Goal: Transaction & Acquisition: Book appointment/travel/reservation

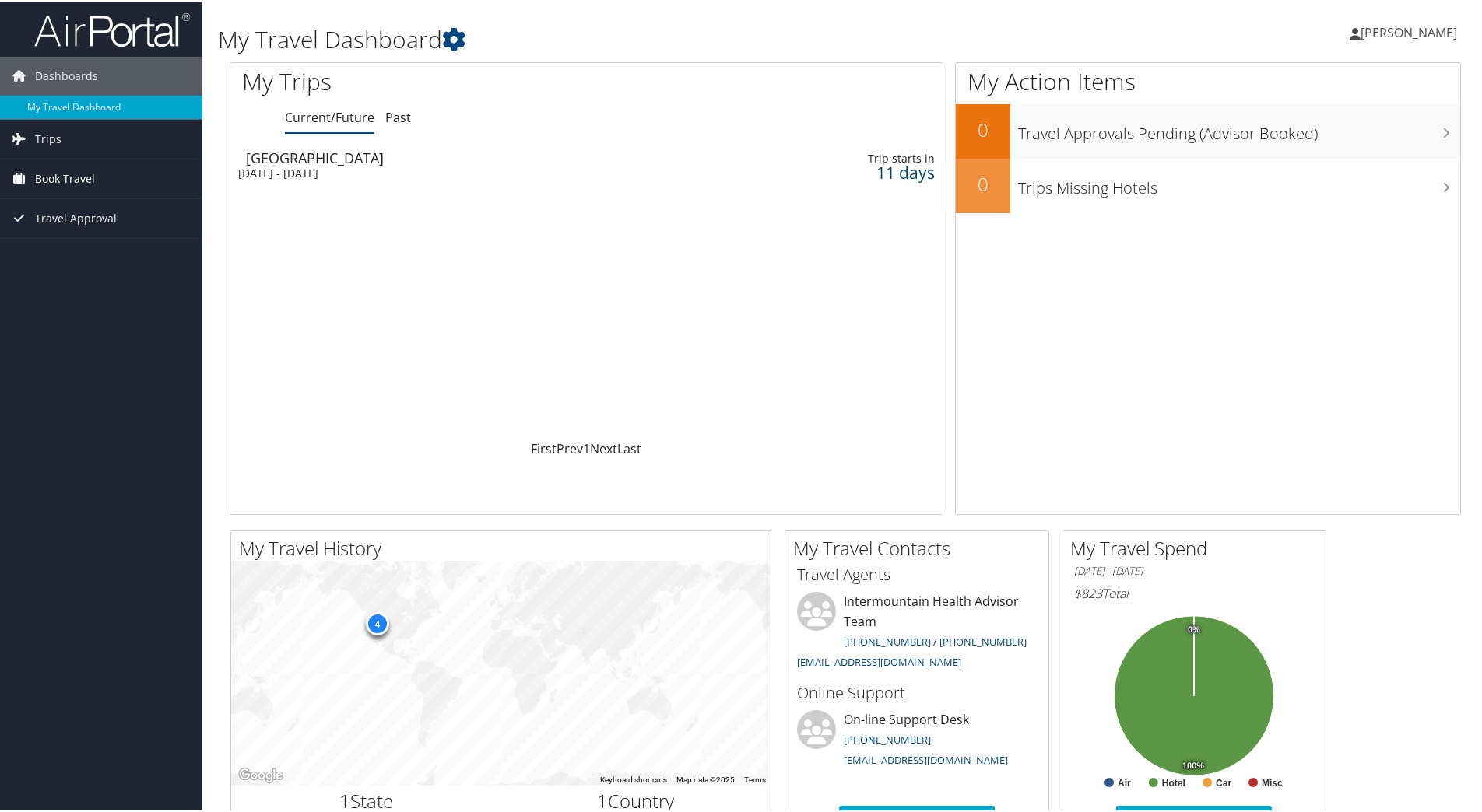
click at [70, 176] on span "Book Travel" at bounding box center [65, 177] width 60 height 39
click at [89, 254] on link "Book/Manage Online Trips" at bounding box center [101, 255] width 202 height 24
